Goal: Task Accomplishment & Management: Use online tool/utility

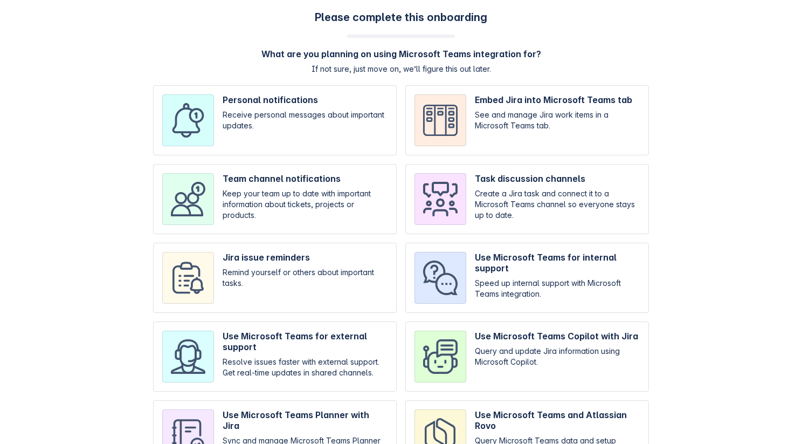
scroll to position [48, 0]
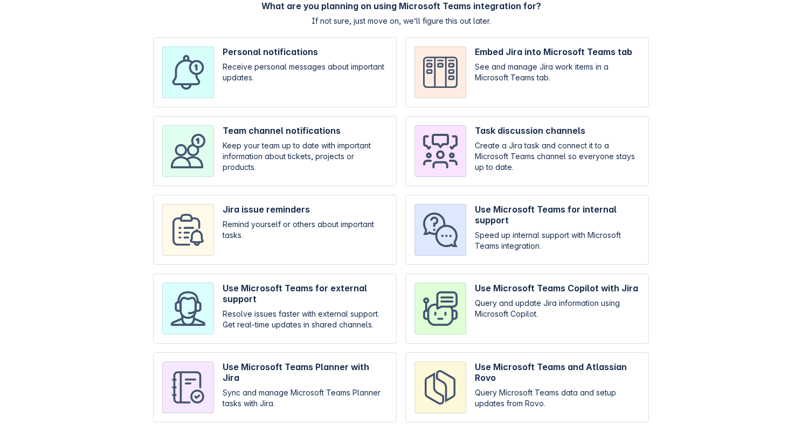
click at [253, 82] on input "checkbox" at bounding box center [275, 72] width 244 height 70
checkbox input "true"
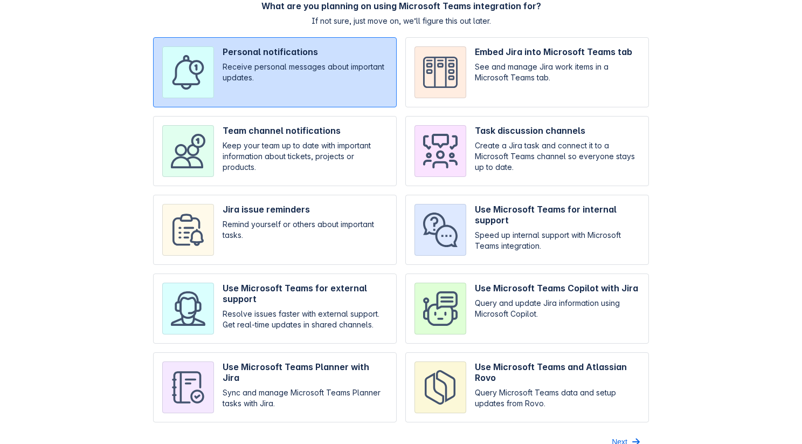
click at [437, 87] on input "checkbox" at bounding box center [527, 72] width 244 height 70
checkbox input "true"
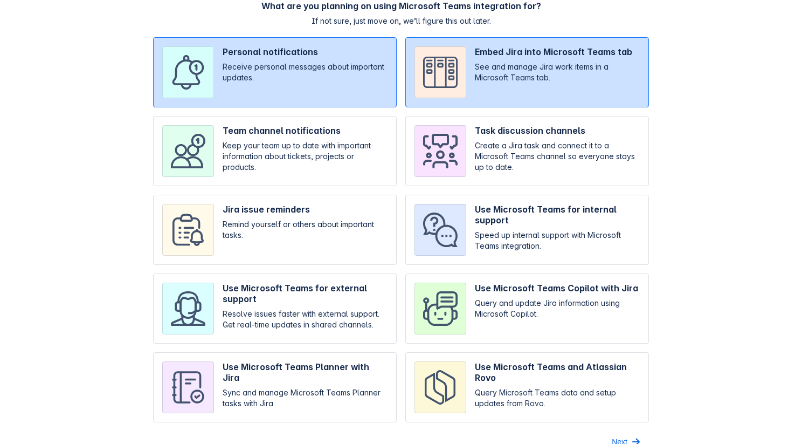
click at [265, 94] on input "checkbox" at bounding box center [275, 72] width 244 height 70
checkbox input "false"
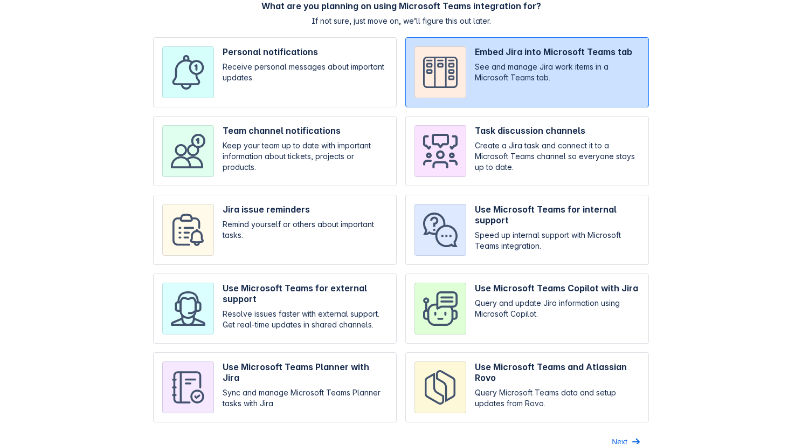
click at [275, 158] on input "checkbox" at bounding box center [275, 151] width 244 height 70
checkbox input "true"
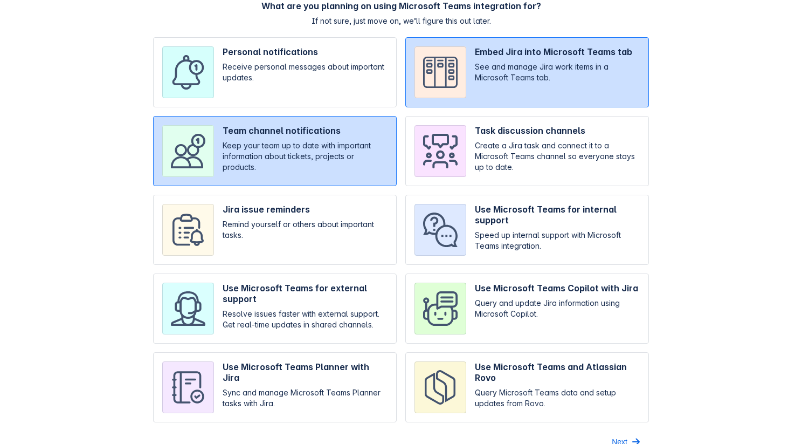
scroll to position [65, 0]
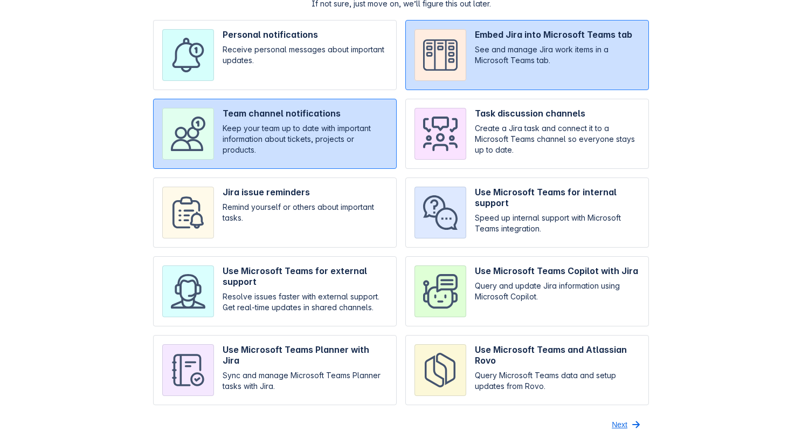
click at [626, 424] on span "Next" at bounding box center [620, 424] width 16 height 17
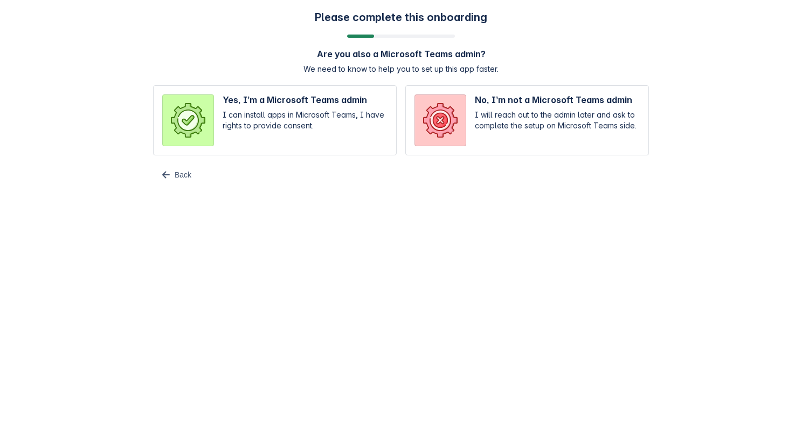
click at [257, 113] on input "radio" at bounding box center [275, 120] width 244 height 70
radio input "true"
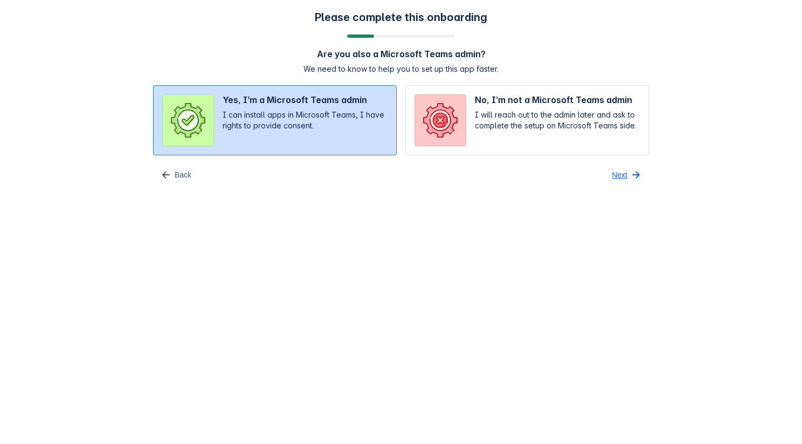
click at [631, 172] on span "button" at bounding box center [635, 174] width 13 height 13
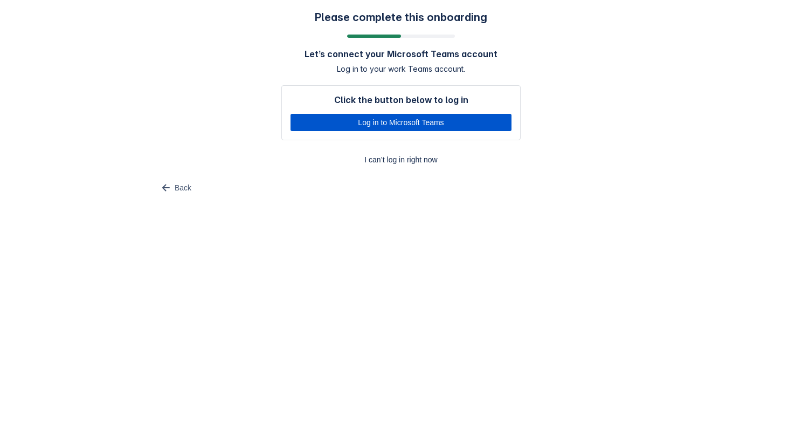
click at [440, 126] on span "Log in to Microsoft Teams" at bounding box center [401, 122] width 208 height 17
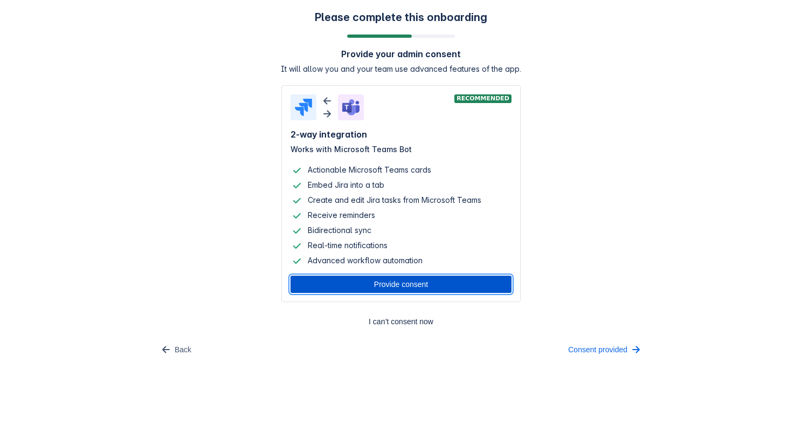
click at [428, 286] on span "Provide consent" at bounding box center [401, 283] width 208 height 17
click at [618, 350] on span "Consent provided" at bounding box center [597, 349] width 59 height 17
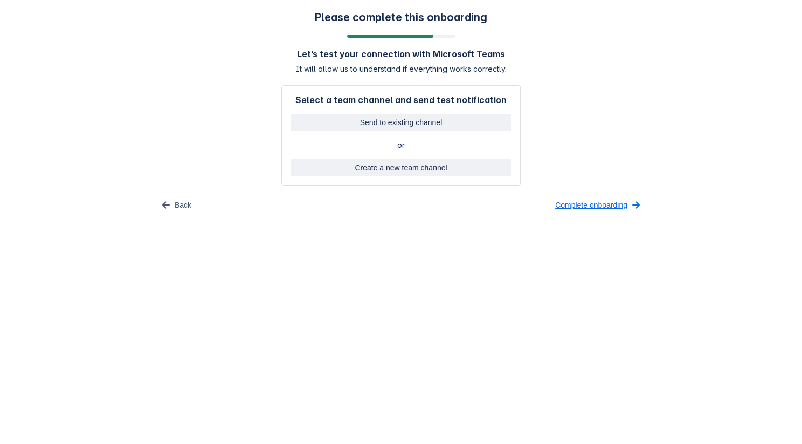
click at [583, 208] on span "Complete onboarding" at bounding box center [591, 204] width 72 height 17
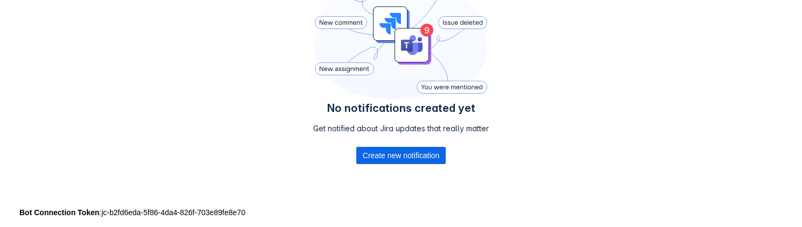
scroll to position [283, 0]
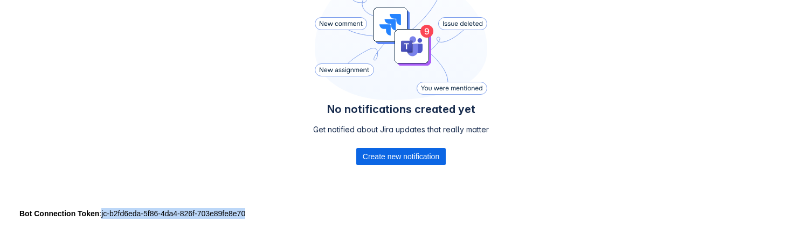
drag, startPoint x: 273, startPoint y: 217, endPoint x: 105, endPoint y: 219, distance: 168.7
click at [105, 219] on div "Bot Connection Token : jc-b2fd6eda-5f86-4da4-826f-703e89fe8e70" at bounding box center [400, 214] width 763 height 11
copy div "jc-b2fd6eda-5f86-4da4-826f-703e89fe8e70"
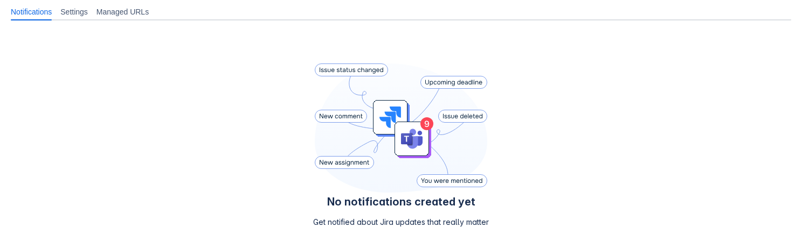
scroll to position [170, 0]
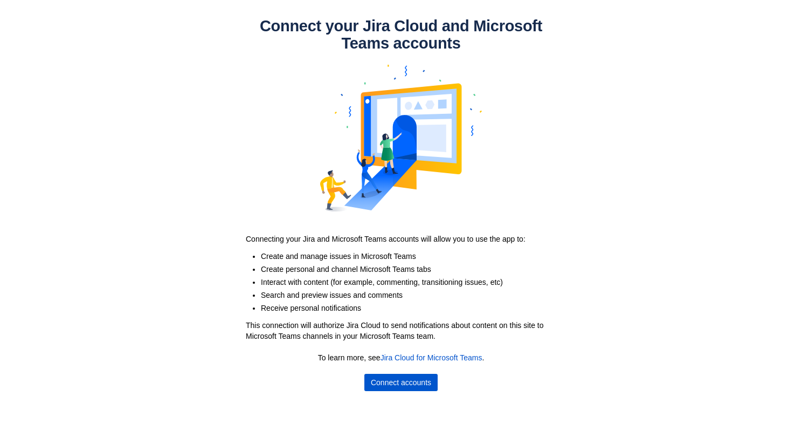
click at [421, 376] on span "Connect accounts" at bounding box center [401, 381] width 60 height 17
click at [376, 379] on span "Connect accounts" at bounding box center [401, 381] width 60 height 17
click at [420, 385] on span "Connect accounts" at bounding box center [401, 381] width 60 height 17
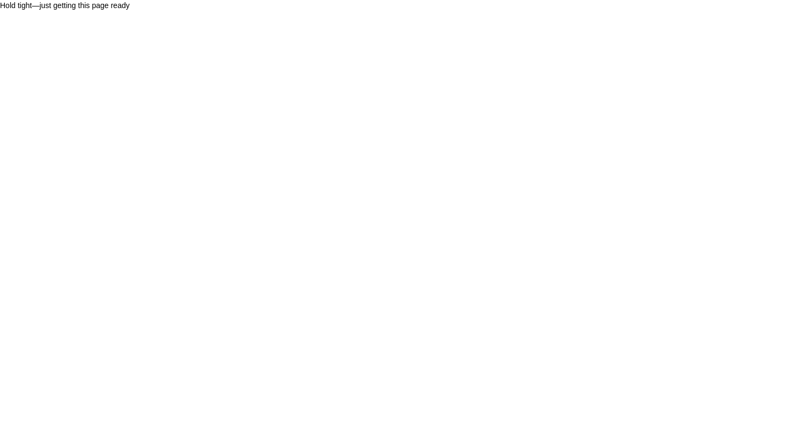
click at [409, 150] on body "Hold tight—just getting this page ready" at bounding box center [401, 222] width 802 height 444
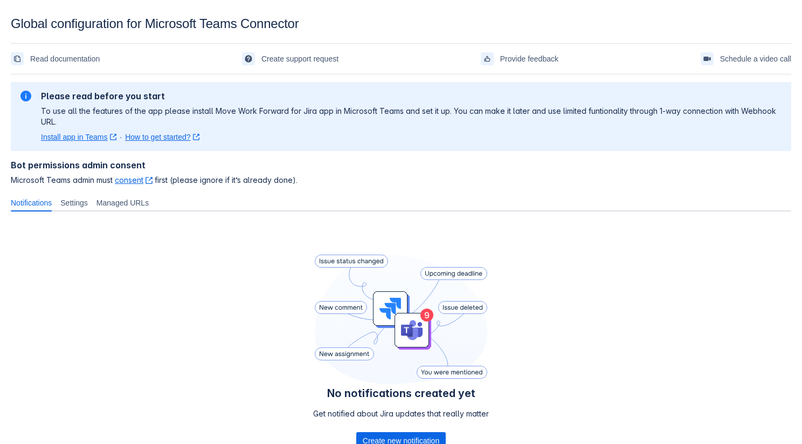
scroll to position [85, 0]
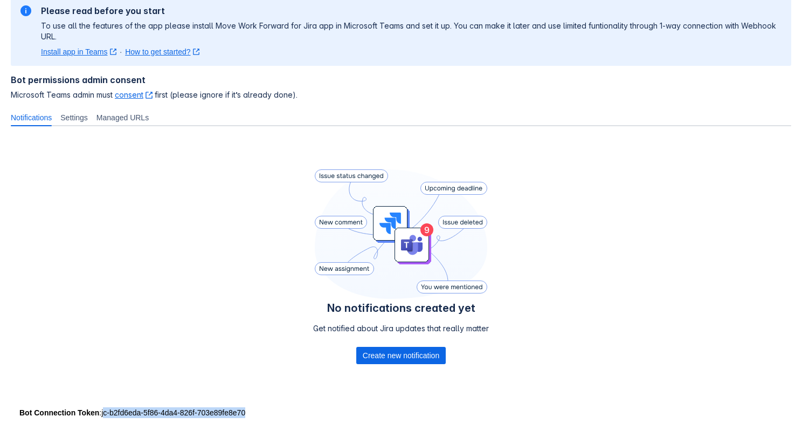
drag, startPoint x: 273, startPoint y: 416, endPoint x: 106, endPoint y: 411, distance: 166.6
click at [106, 411] on div "Bot Connection Token : jc-b2fd6eda-5f86-4da4-826f-703e89fe8e70" at bounding box center [400, 412] width 763 height 11
copy div "jc-b2fd6eda-5f86-4da4-826f-703e89fe8e70"
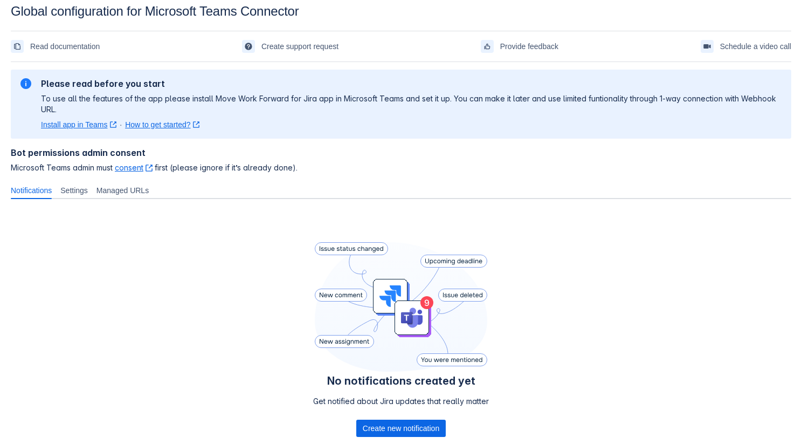
scroll to position [0, 0]
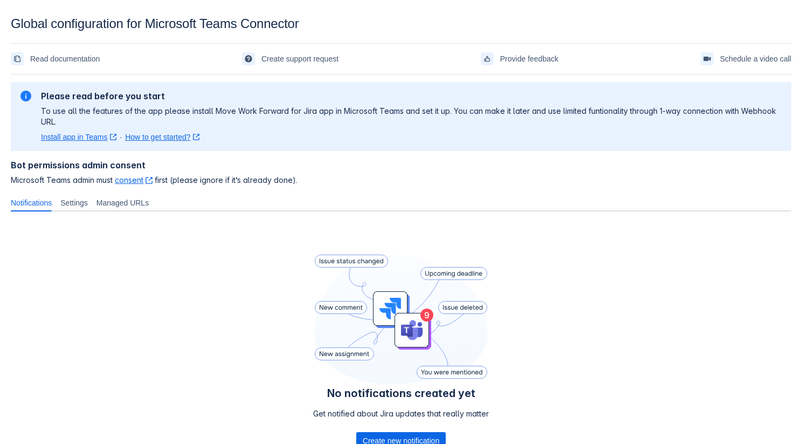
click at [542, 371] on div "No notifications created yet Get notified about Jira updates that really matter…" at bounding box center [401, 354] width 780 height 268
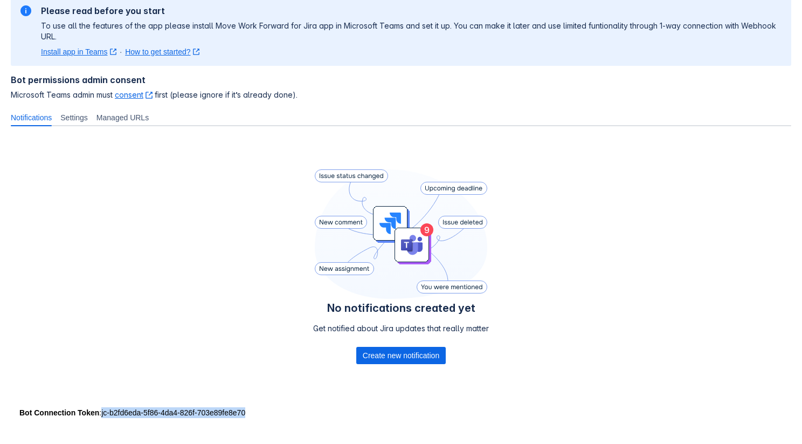
drag, startPoint x: 267, startPoint y: 410, endPoint x: 106, endPoint y: 409, distance: 161.7
click at [106, 409] on div "Bot Connection Token : jc-b2fd6eda-5f86-4da4-826f-703e89fe8e70" at bounding box center [400, 412] width 763 height 11
copy div "jc-b2fd6eda-5f86-4da4-826f-703e89fe8e70"
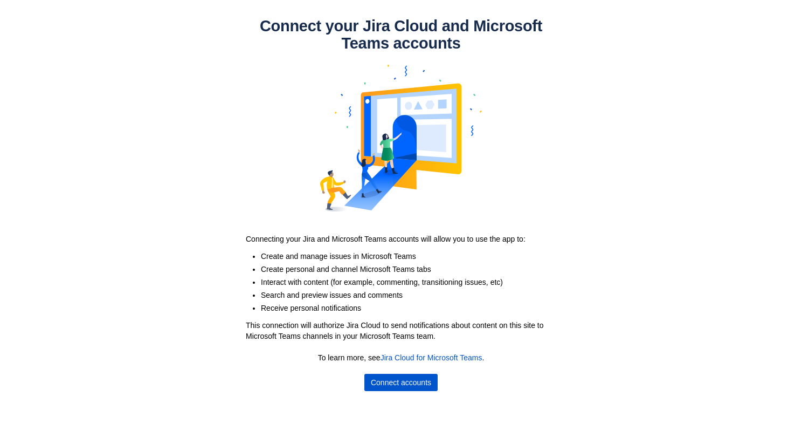
click at [391, 379] on span "Connect accounts" at bounding box center [401, 381] width 60 height 17
